Goal: Task Accomplishment & Management: Use online tool/utility

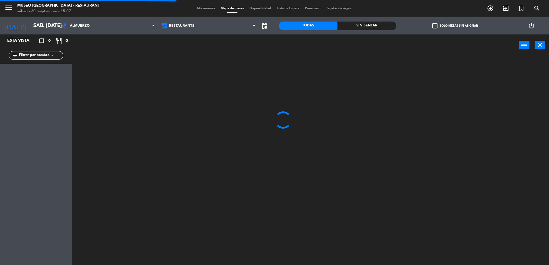
click at [51, 56] on input "text" at bounding box center [40, 55] width 45 height 6
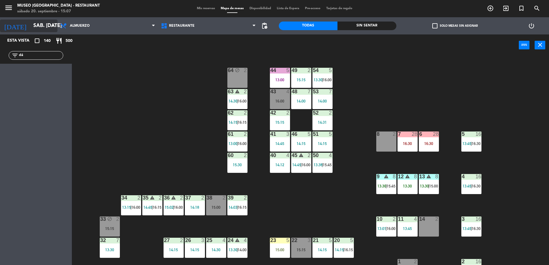
drag, startPoint x: 30, startPoint y: 55, endPoint x: 0, endPoint y: 26, distance: 41.5
click at [0, 26] on html "close × Museo Larco Café - Restaurant × chrome_reader_mode Listado de Reservas …" at bounding box center [274, 132] width 549 height 265
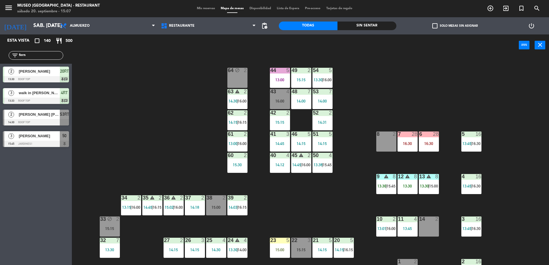
type input "fern"
click at [62, 121] on div at bounding box center [36, 122] width 66 height 6
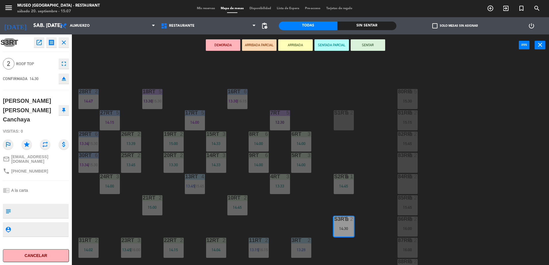
click at [262, 43] on button "ARRIBADA PARCIAL" at bounding box center [259, 44] width 34 height 11
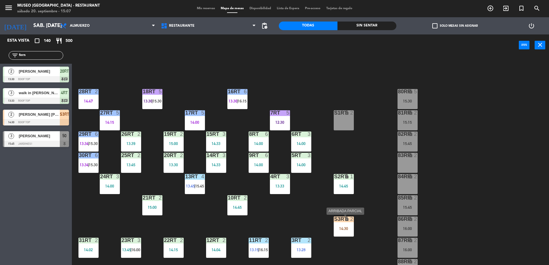
click at [342, 222] on div "lock" at bounding box center [343, 219] width 9 height 5
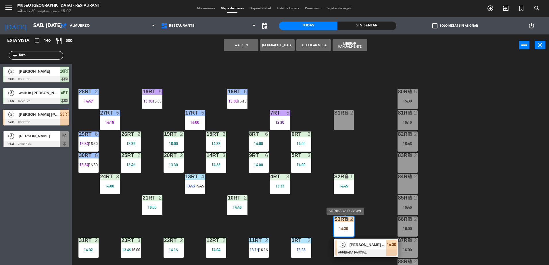
click at [355, 242] on span "[PERSON_NAME] [PERSON_NAME] Canchaya" at bounding box center [367, 245] width 37 height 6
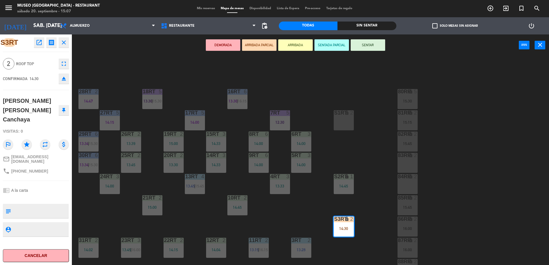
click at [42, 205] on textarea at bounding box center [40, 211] width 55 height 12
type textarea "llegó 15:07"
click at [31, 196] on div at bounding box center [36, 198] width 66 height 4
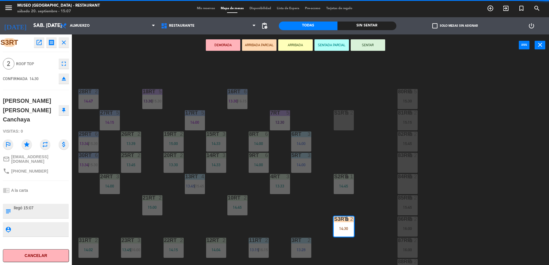
click at [31, 196] on div at bounding box center [36, 198] width 66 height 4
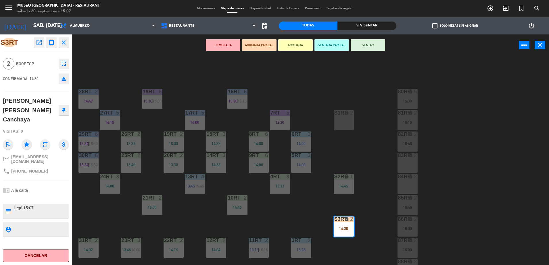
click at [31, 196] on div at bounding box center [36, 198] width 66 height 4
click at [329, 141] on div "18RT 5 13:30 | 15:30 16RT 6 13:30 | 16:15 28RT 2 14:47 80RR lock 5 15:30 27RT 5…" at bounding box center [313, 161] width 472 height 209
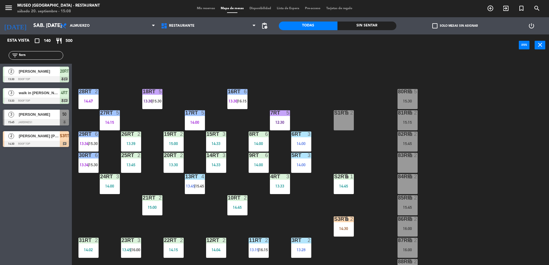
scroll to position [57, 0]
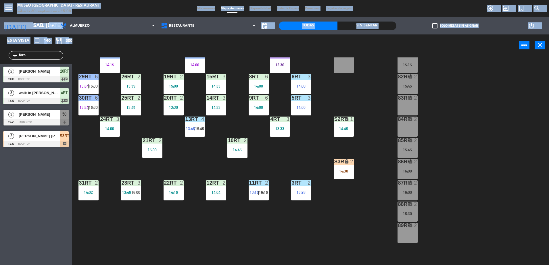
drag, startPoint x: 30, startPoint y: 59, endPoint x: 1, endPoint y: 15, distance: 52.9
click at [0, 46] on html "close × Museo Larco Café - Restaurant × chrome_reader_mode Listado de Reservas …" at bounding box center [274, 132] width 549 height 265
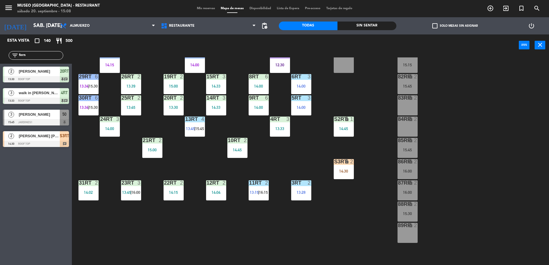
click at [34, 54] on input "fern" at bounding box center [40, 55] width 45 height 6
drag, startPoint x: 34, startPoint y: 54, endPoint x: 0, endPoint y: 64, distance: 34.9
click at [0, 64] on html "close × Museo Larco Café - Restaurant × chrome_reader_mode Listado de Reservas …" at bounding box center [274, 132] width 549 height 265
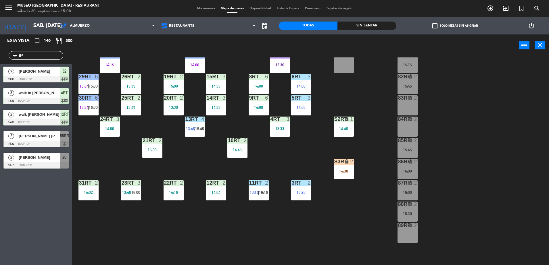
type input "ger"
